Goal: Book appointment/travel/reservation

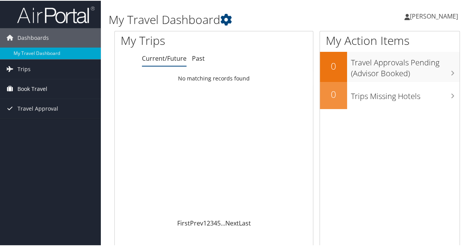
click at [36, 98] on span "Book Travel" at bounding box center [32, 88] width 30 height 19
click at [39, 98] on span "Book Travel" at bounding box center [32, 88] width 30 height 19
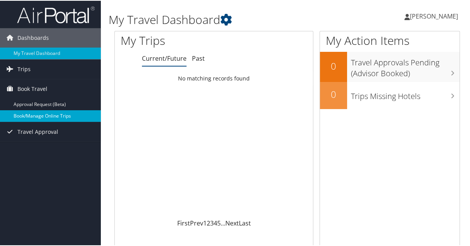
click at [44, 121] on link "Book/Manage Online Trips" at bounding box center [50, 116] width 101 height 12
